Goal: Task Accomplishment & Management: Manage account settings

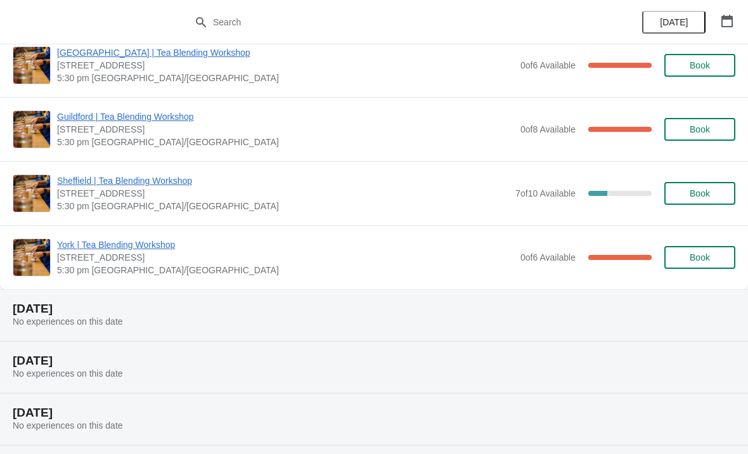
scroll to position [470, 0]
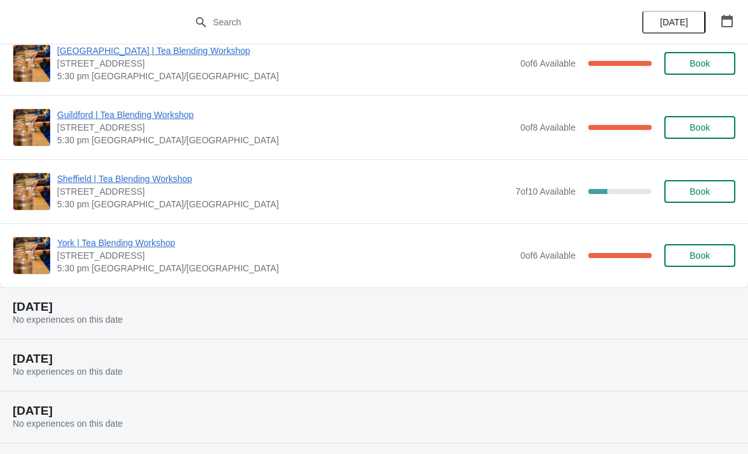
click at [80, 242] on span "York | Tea Blending Workshop" at bounding box center [285, 242] width 457 height 13
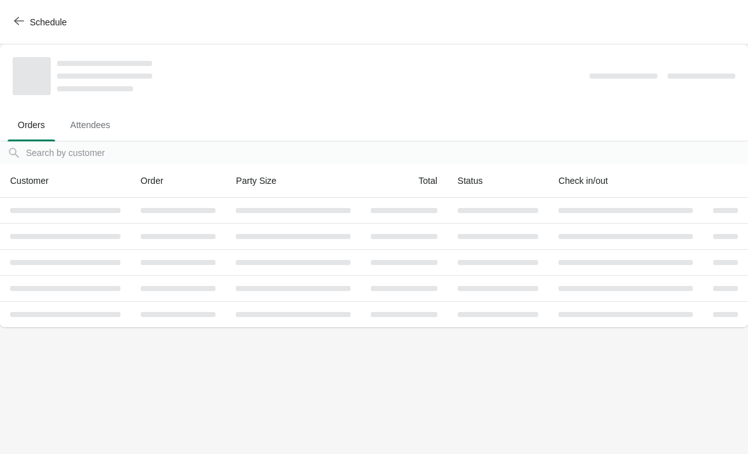
scroll to position [0, 0]
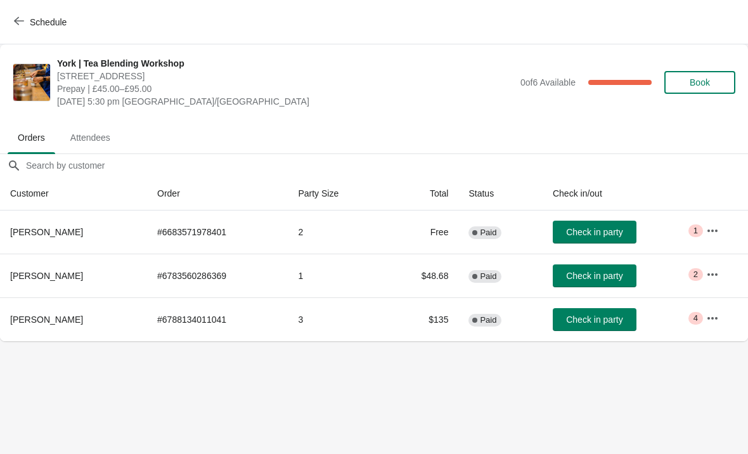
click at [715, 228] on icon "button" at bounding box center [712, 230] width 13 height 13
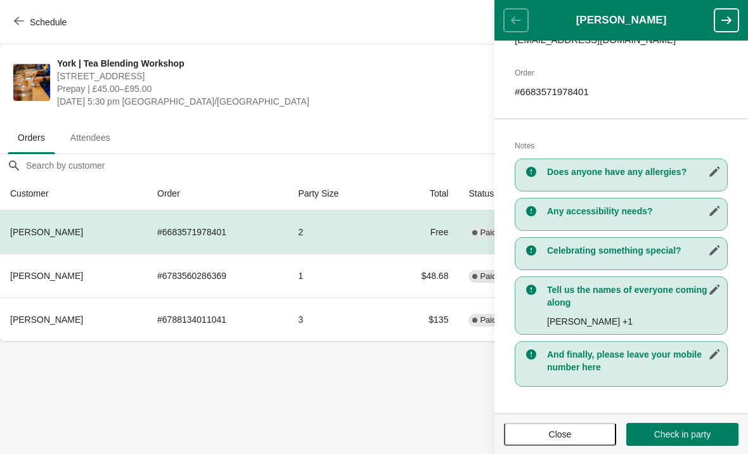
scroll to position [181, 0]
click at [518, 21] on header "[PERSON_NAME]" at bounding box center [620, 20] width 253 height 41
click at [556, 437] on span "Close" at bounding box center [560, 434] width 23 height 10
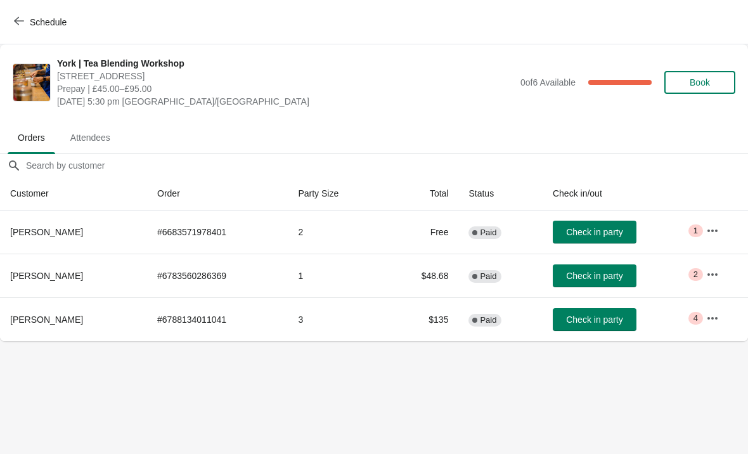
click at [719, 270] on button "button" at bounding box center [712, 274] width 23 height 23
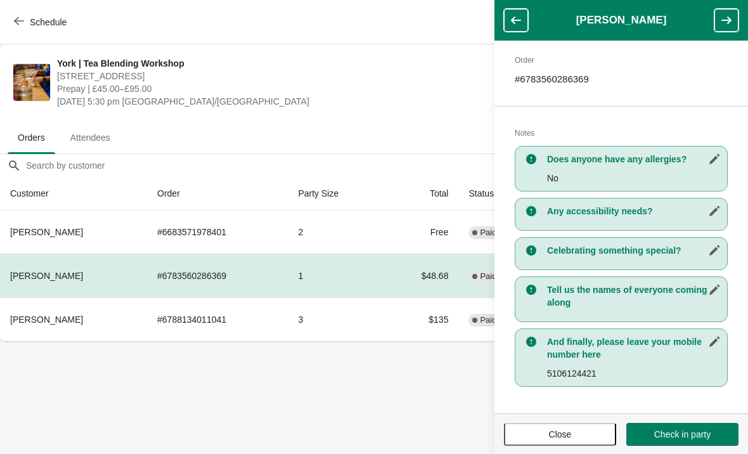
scroll to position [194, 0]
click at [519, 11] on button "button" at bounding box center [516, 20] width 24 height 23
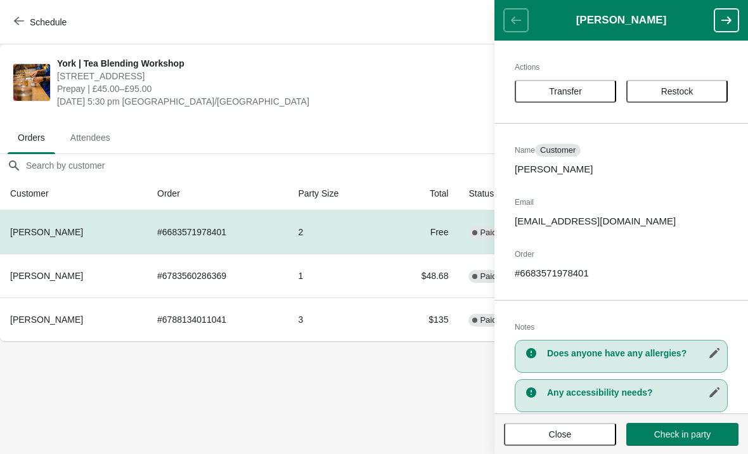
click at [573, 435] on span "Close" at bounding box center [559, 434] width 89 height 10
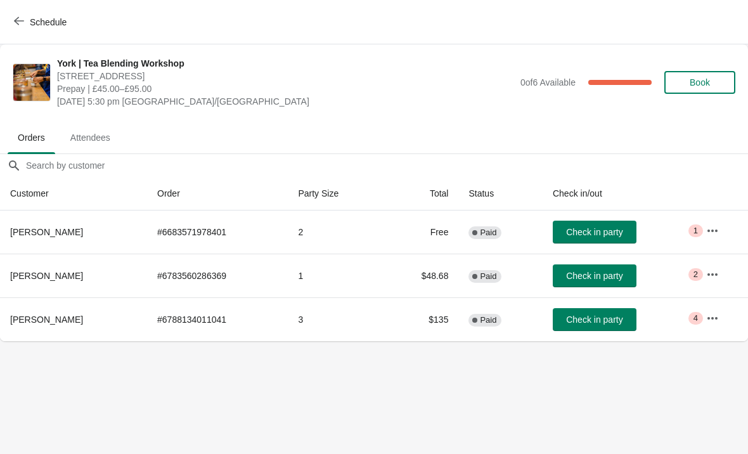
click at [715, 321] on icon "button" at bounding box center [712, 318] width 13 height 13
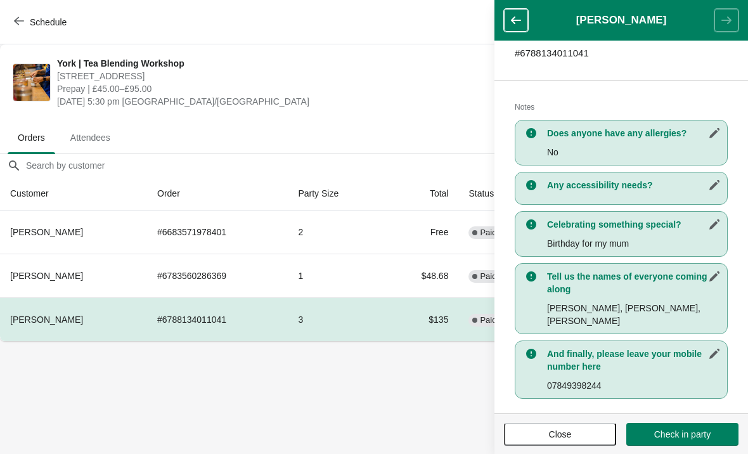
scroll to position [219, 0]
click at [513, 13] on button "button" at bounding box center [516, 20] width 24 height 23
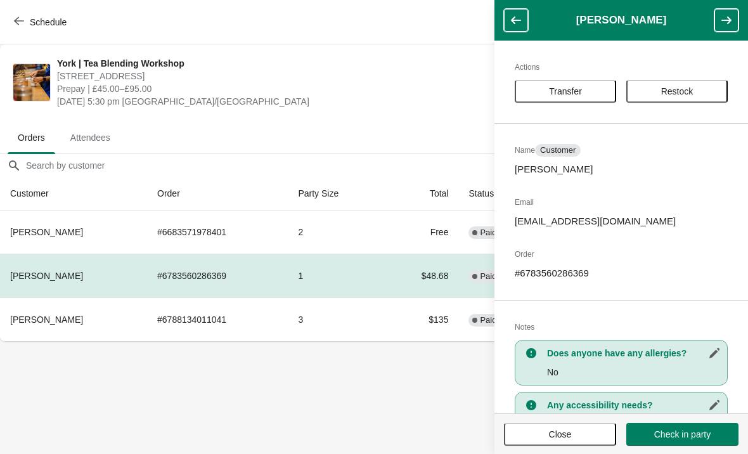
click at [557, 434] on span "Close" at bounding box center [560, 434] width 23 height 10
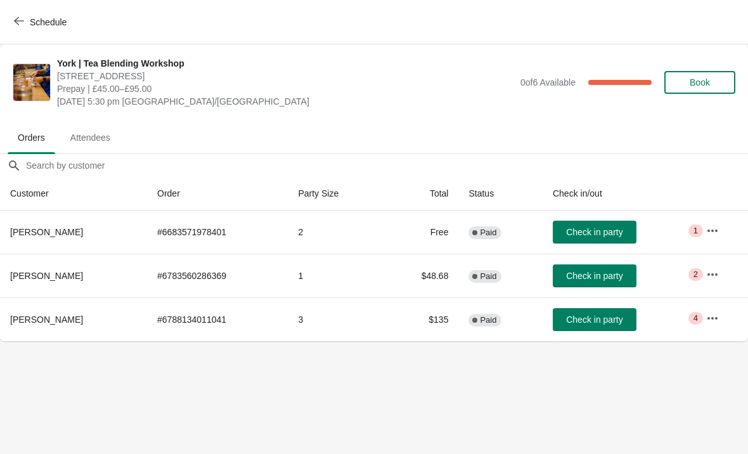
click at [713, 221] on button "button" at bounding box center [712, 230] width 23 height 23
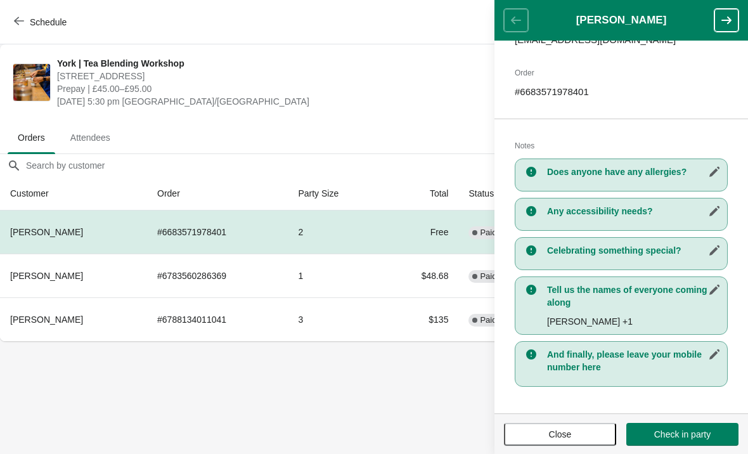
scroll to position [181, 0]
click at [407, 393] on body "Schedule York | Tea Blending Workshop [STREET_ADDRESS] | £45.00–£95.00 [DATE] 5…" at bounding box center [374, 227] width 748 height 454
click at [567, 424] on button "Close" at bounding box center [560, 434] width 112 height 23
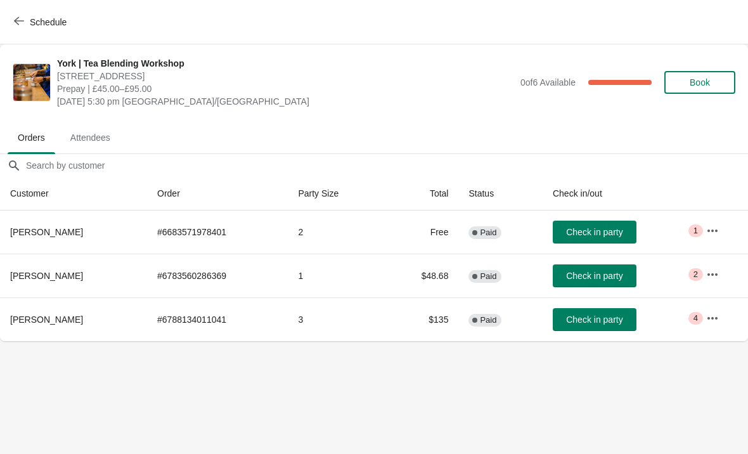
click at [722, 274] on button "button" at bounding box center [712, 274] width 23 height 23
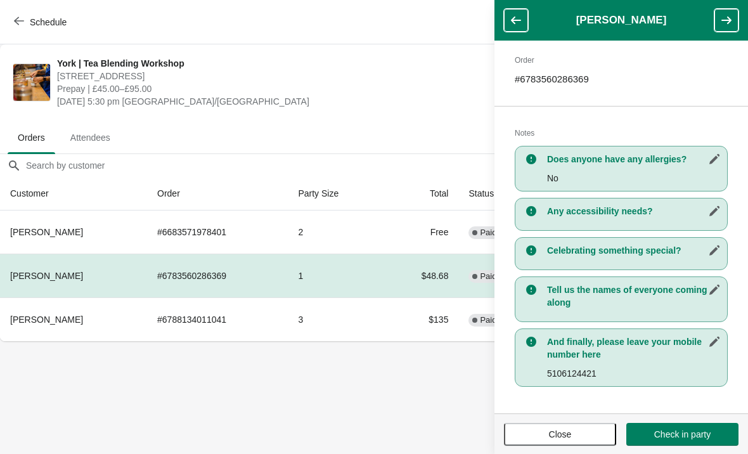
scroll to position [194, 0]
click at [561, 433] on span "Close" at bounding box center [560, 434] width 23 height 10
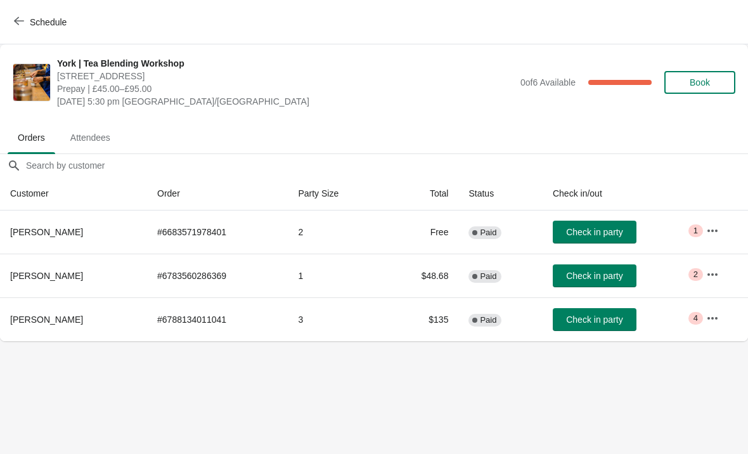
click at [740, 324] on td "Critical 4" at bounding box center [722, 319] width 52 height 44
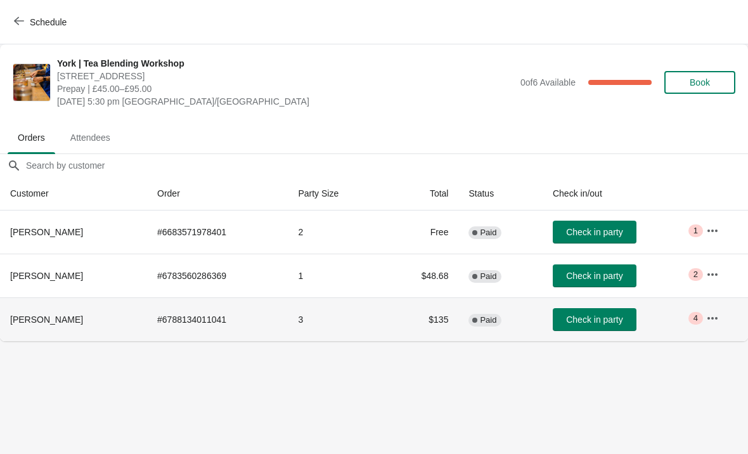
click at [691, 316] on span "Critical 4" at bounding box center [695, 318] width 15 height 13
click at [716, 325] on button "button" at bounding box center [712, 318] width 23 height 23
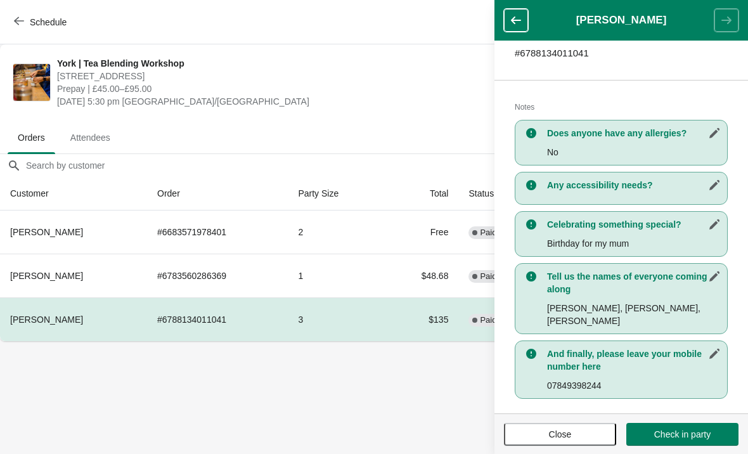
scroll to position [219, 0]
click at [560, 435] on span "Close" at bounding box center [560, 434] width 23 height 10
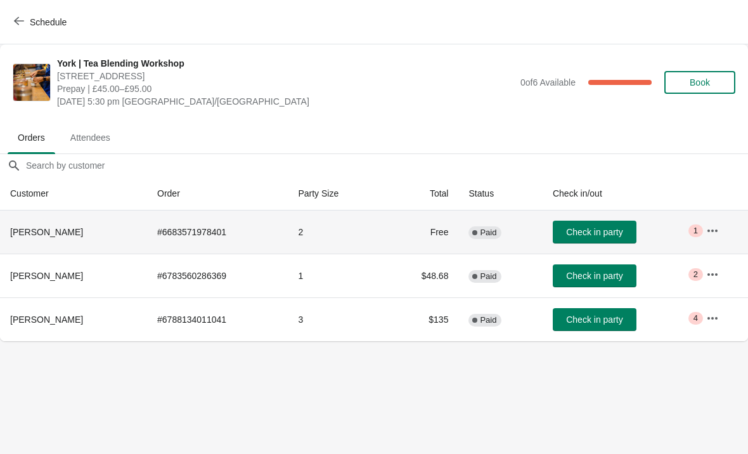
click at [698, 229] on span "Critical 1" at bounding box center [695, 230] width 15 height 13
click at [714, 228] on icon "button" at bounding box center [712, 230] width 13 height 13
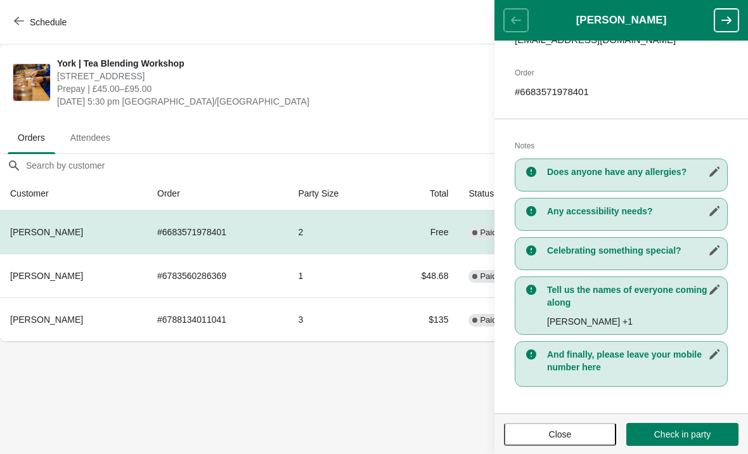
scroll to position [181, 0]
click at [414, 388] on body "Schedule York | Tea Blending Workshop [STREET_ADDRESS] | £45.00–£95.00 [DATE] 5…" at bounding box center [374, 227] width 748 height 454
click at [554, 432] on span "Close" at bounding box center [560, 434] width 23 height 10
